Goal: Task Accomplishment & Management: Use online tool/utility

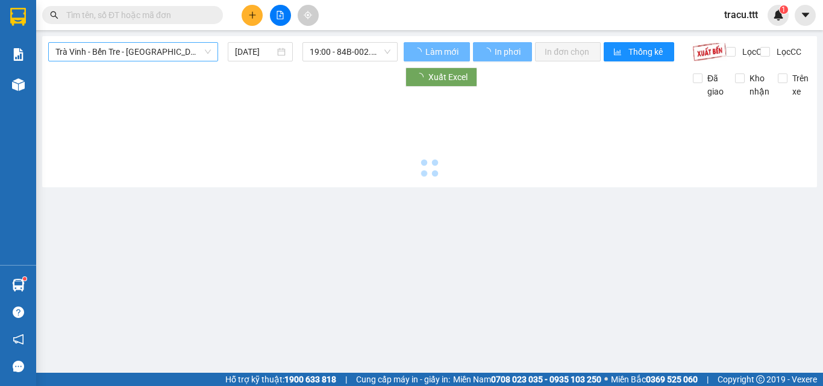
type input "[DATE]"
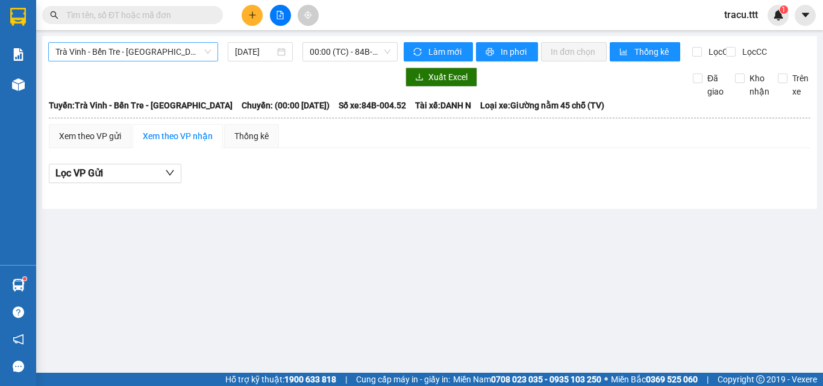
click at [159, 57] on span "Trà Vinh - Bến Tre - [GEOGRAPHIC_DATA]" at bounding box center [132, 52] width 155 height 18
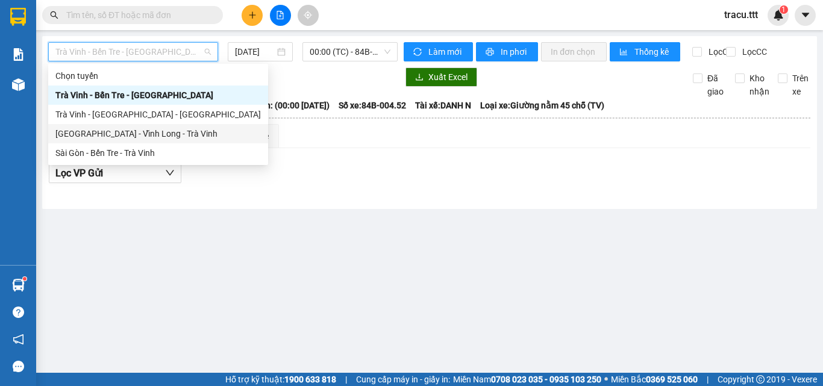
click at [168, 145] on div "Sài Gòn - Bến Tre - Trà Vinh" at bounding box center [158, 152] width 220 height 19
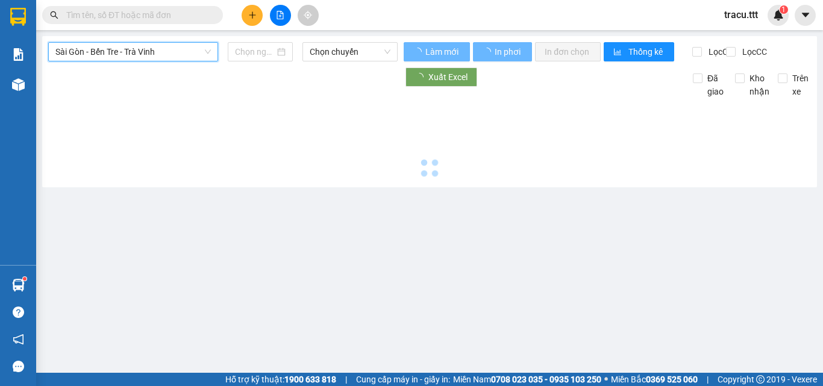
type input "[DATE]"
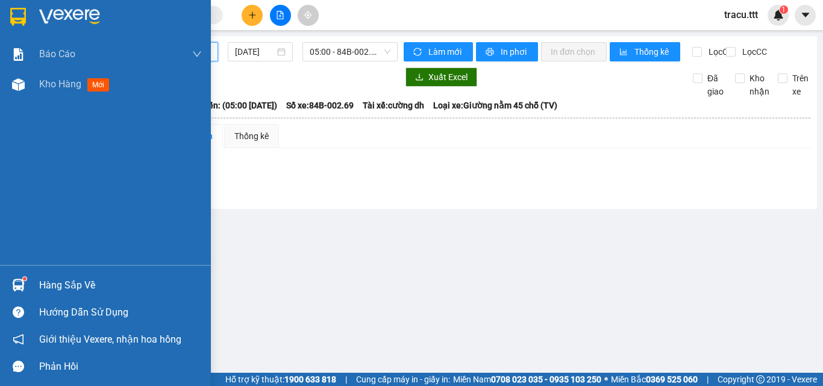
click at [12, 22] on img at bounding box center [18, 17] width 16 height 18
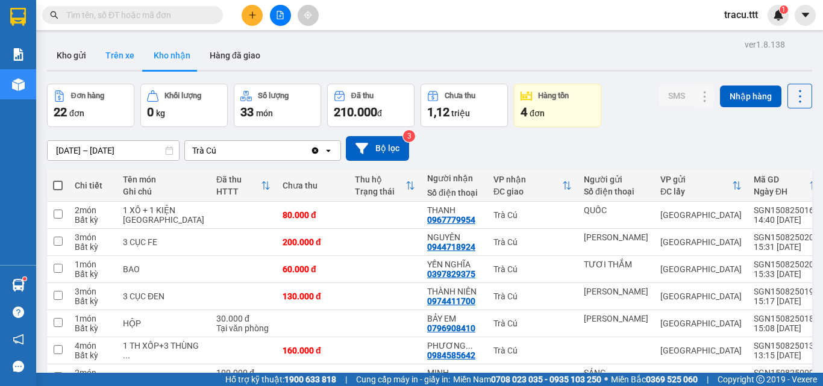
click at [131, 54] on button "Trên xe" at bounding box center [120, 55] width 48 height 29
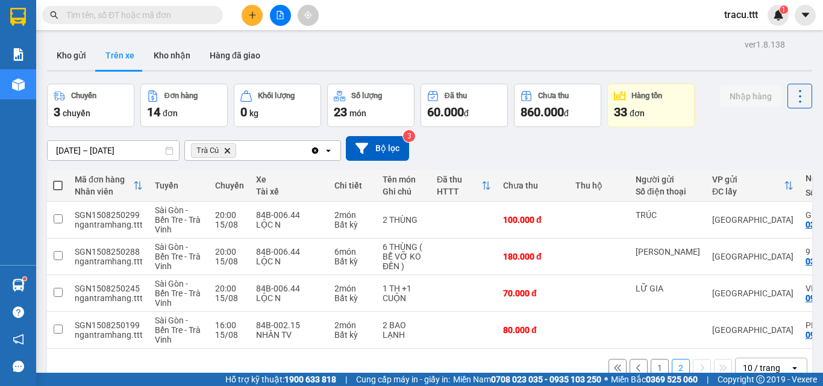
scroll to position [55, 0]
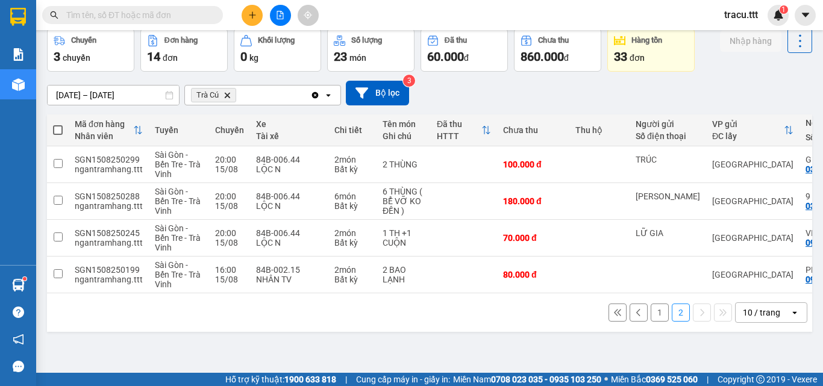
click at [651, 316] on button "1" at bounding box center [660, 313] width 18 height 18
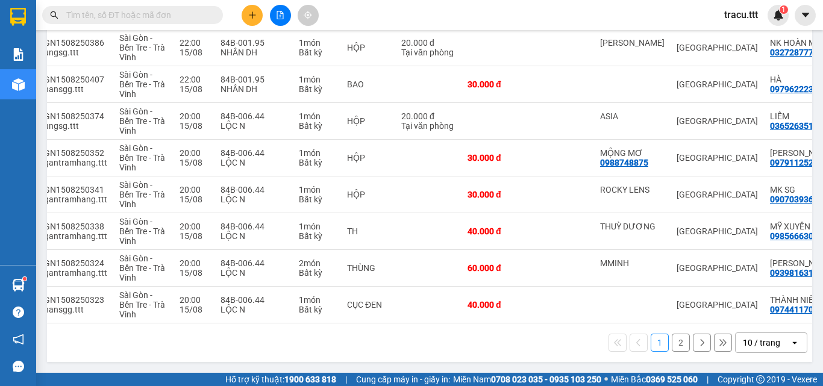
scroll to position [0, 40]
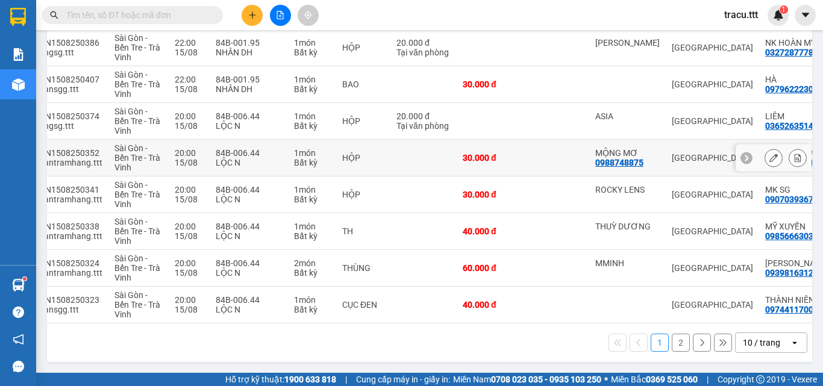
click at [403, 165] on td at bounding box center [424, 158] width 66 height 37
checkbox input "true"
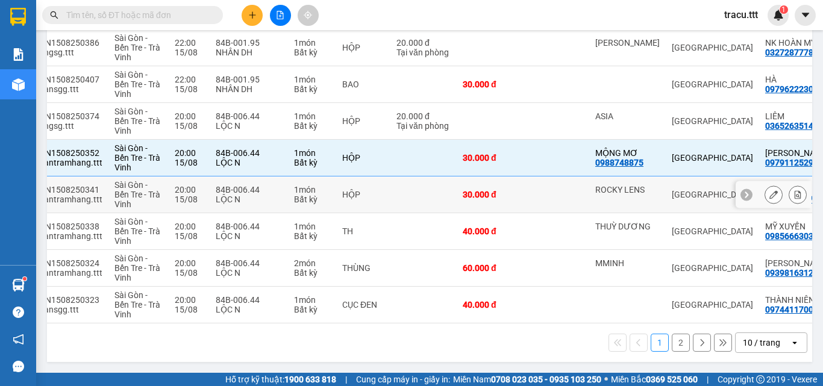
click at [424, 183] on td at bounding box center [424, 195] width 66 height 37
checkbox input "true"
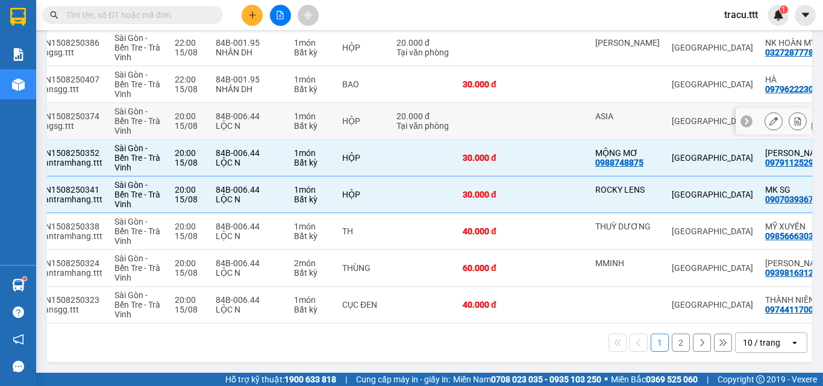
click at [506, 113] on td at bounding box center [493, 121] width 72 height 37
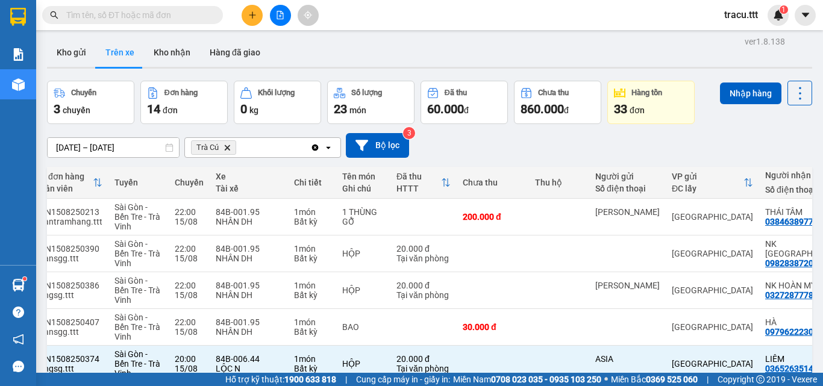
scroll to position [0, 0]
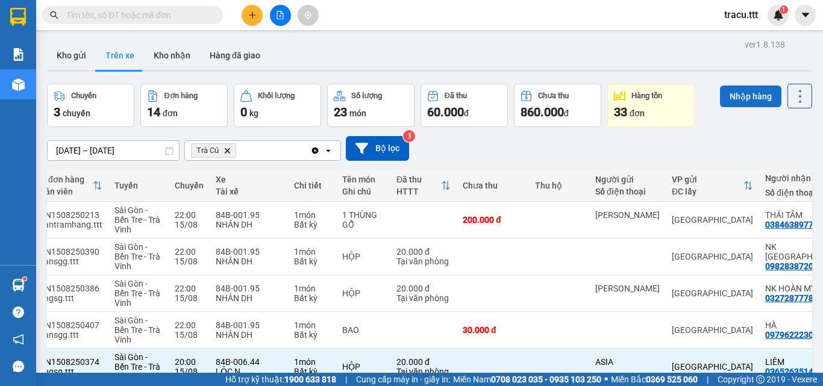
click at [747, 89] on button "Nhập hàng" at bounding box center [750, 97] width 61 height 22
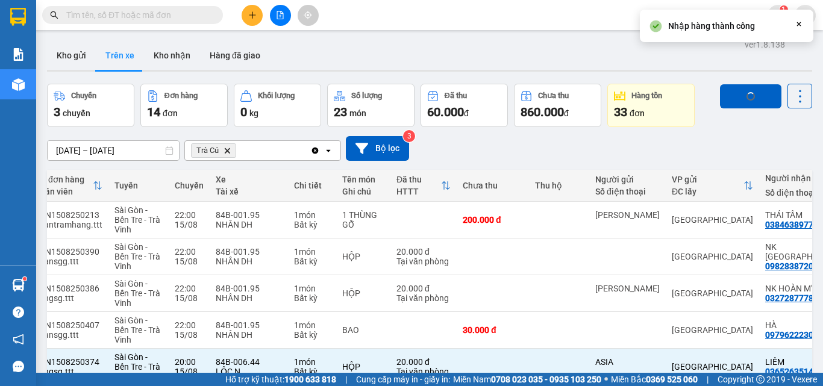
checkbox input "false"
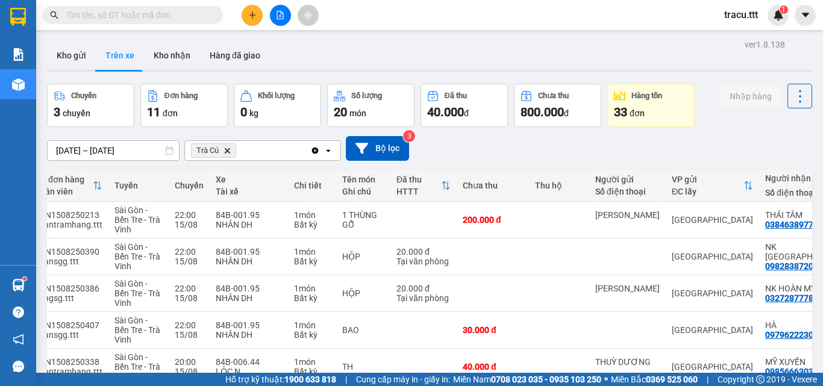
scroll to position [251, 0]
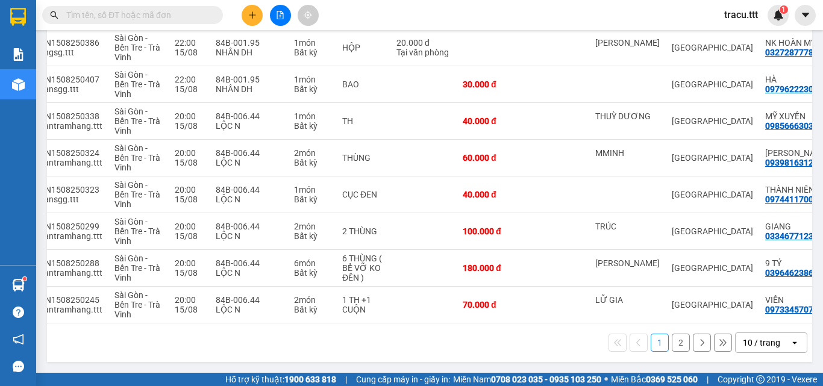
click at [672, 338] on button "2" at bounding box center [681, 343] width 18 height 18
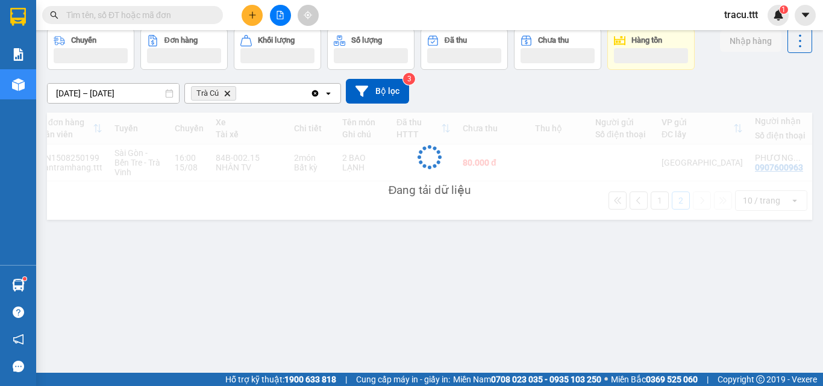
scroll to position [55, 0]
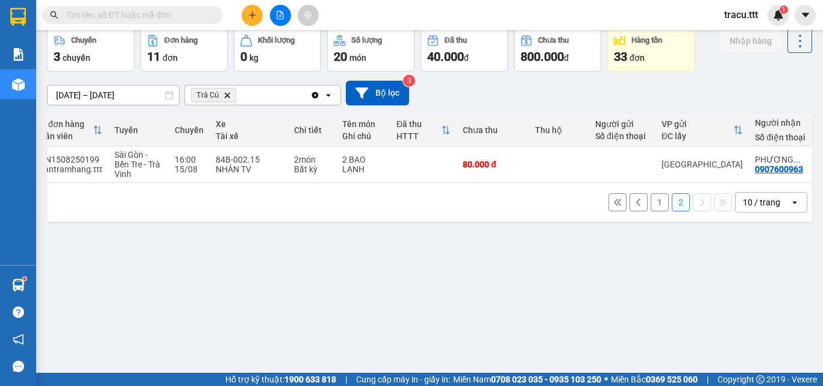
click at [651, 209] on button "1" at bounding box center [660, 202] width 18 height 18
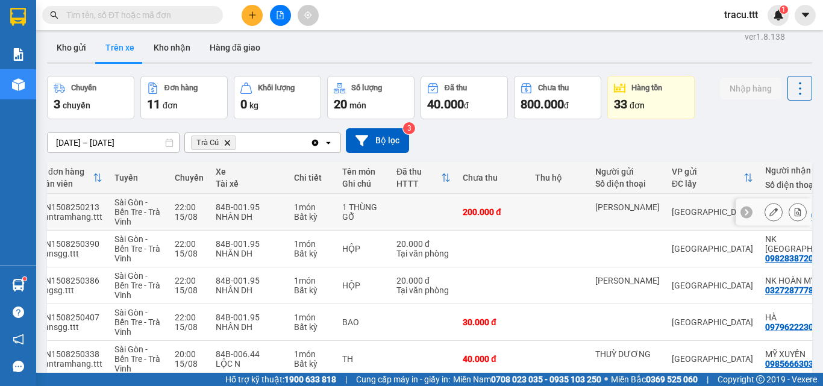
scroll to position [0, 0]
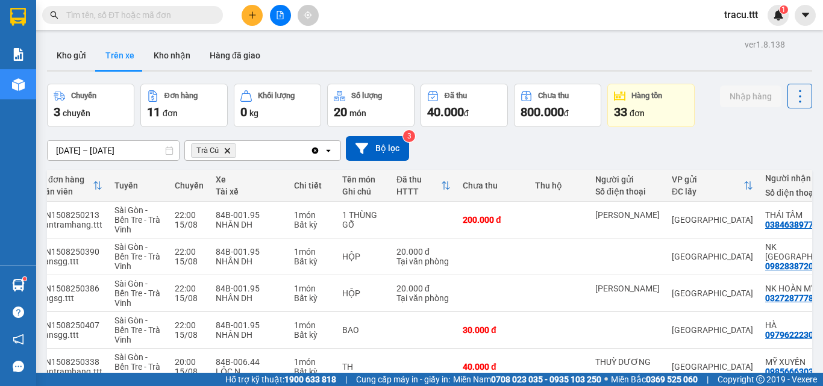
click at [227, 151] on icon "Delete" at bounding box center [227, 150] width 7 height 7
click at [227, 150] on div "Chọn văn phòng nhận" at bounding box center [233, 151] width 83 height 12
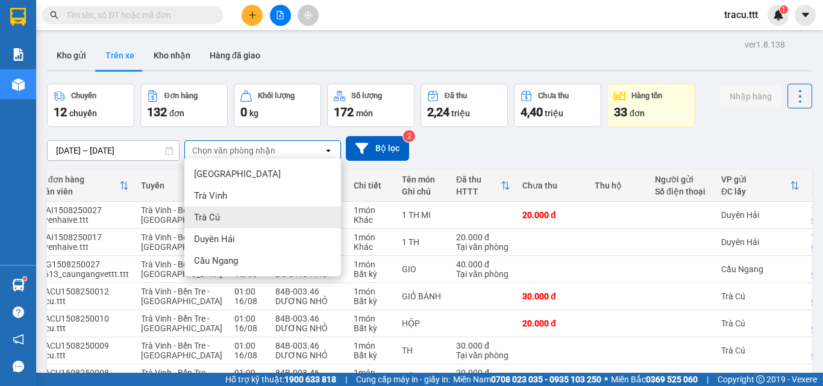
click at [199, 215] on span "Trà Cú" at bounding box center [207, 218] width 26 height 12
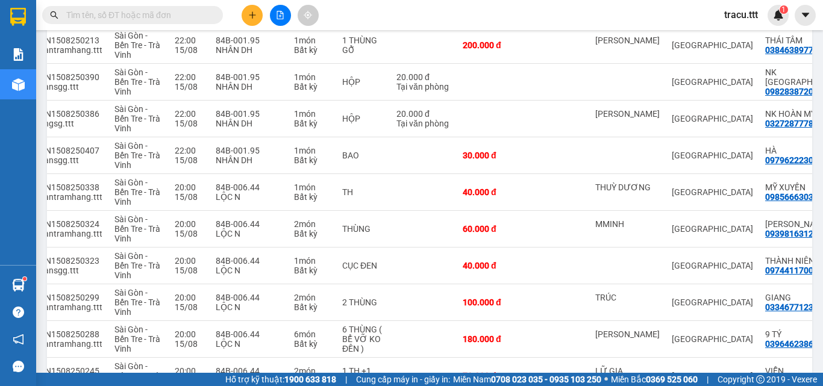
scroll to position [251, 0]
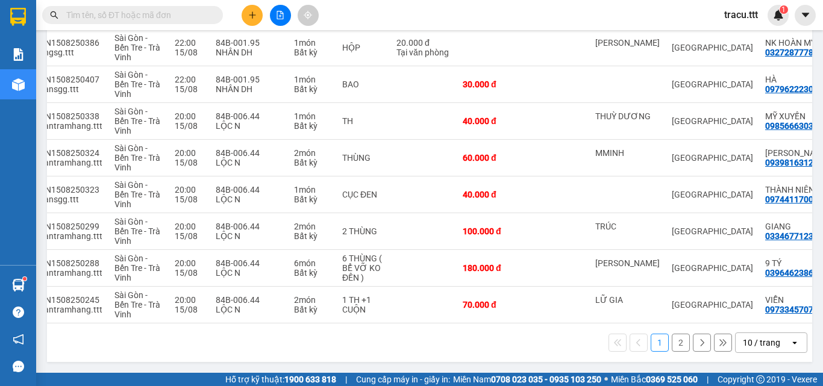
click at [674, 341] on button "2" at bounding box center [681, 343] width 18 height 18
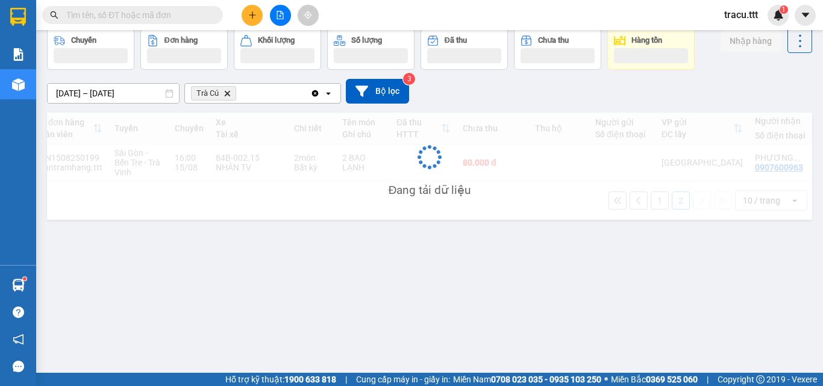
scroll to position [55, 0]
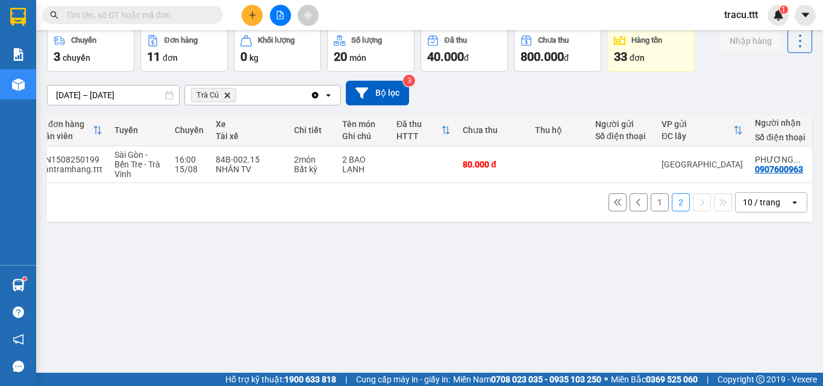
click at [656, 210] on button "1" at bounding box center [660, 202] width 18 height 18
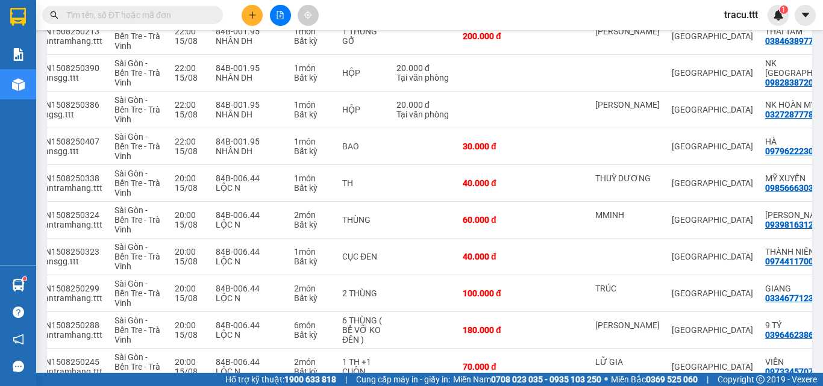
scroll to position [251, 0]
